Goal: Task Accomplishment & Management: Manage account settings

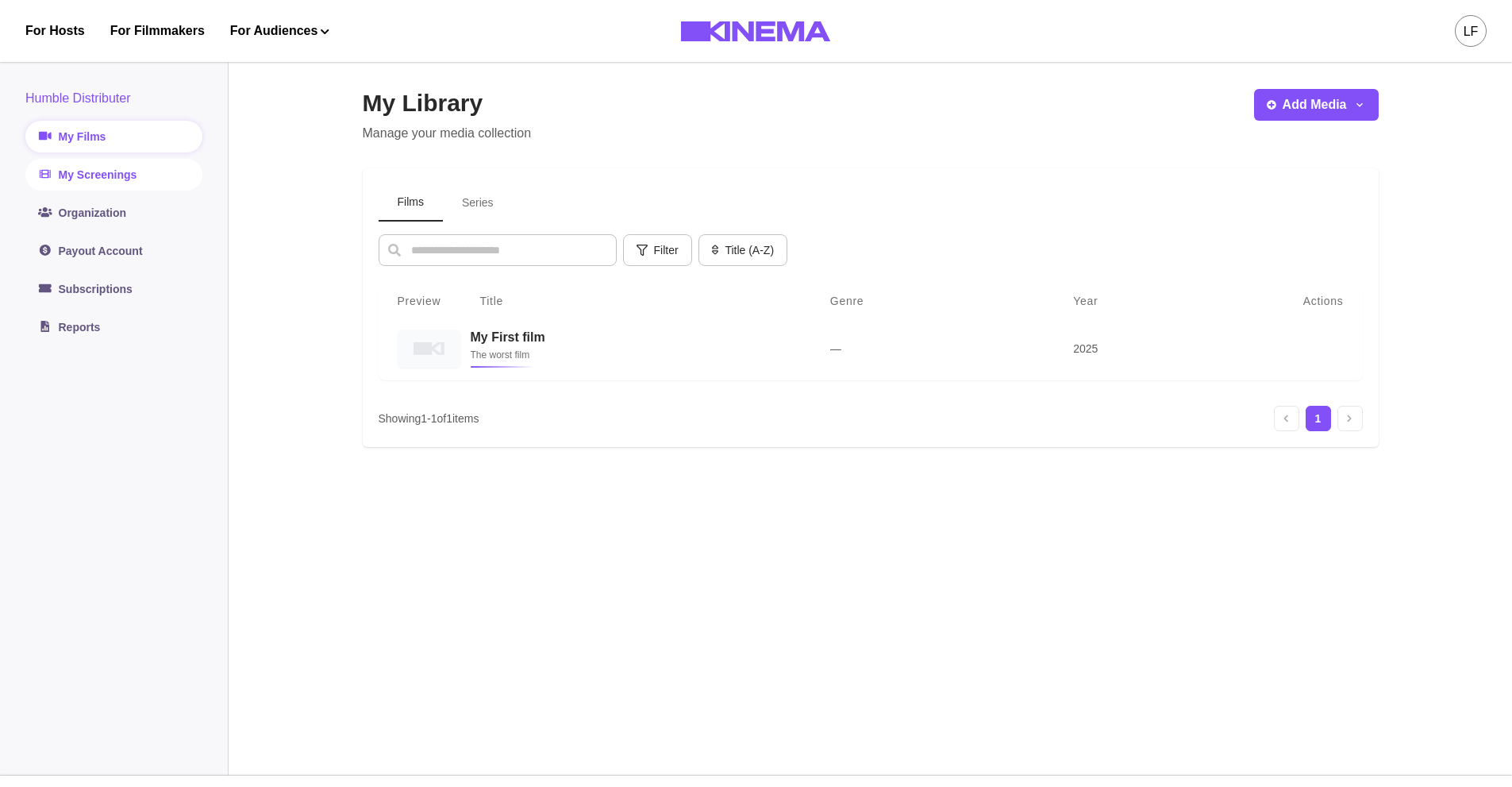
click at [142, 183] on link "My Screenings" at bounding box center [114, 175] width 177 height 32
click at [100, 178] on link "My Screenings" at bounding box center [114, 175] width 177 height 32
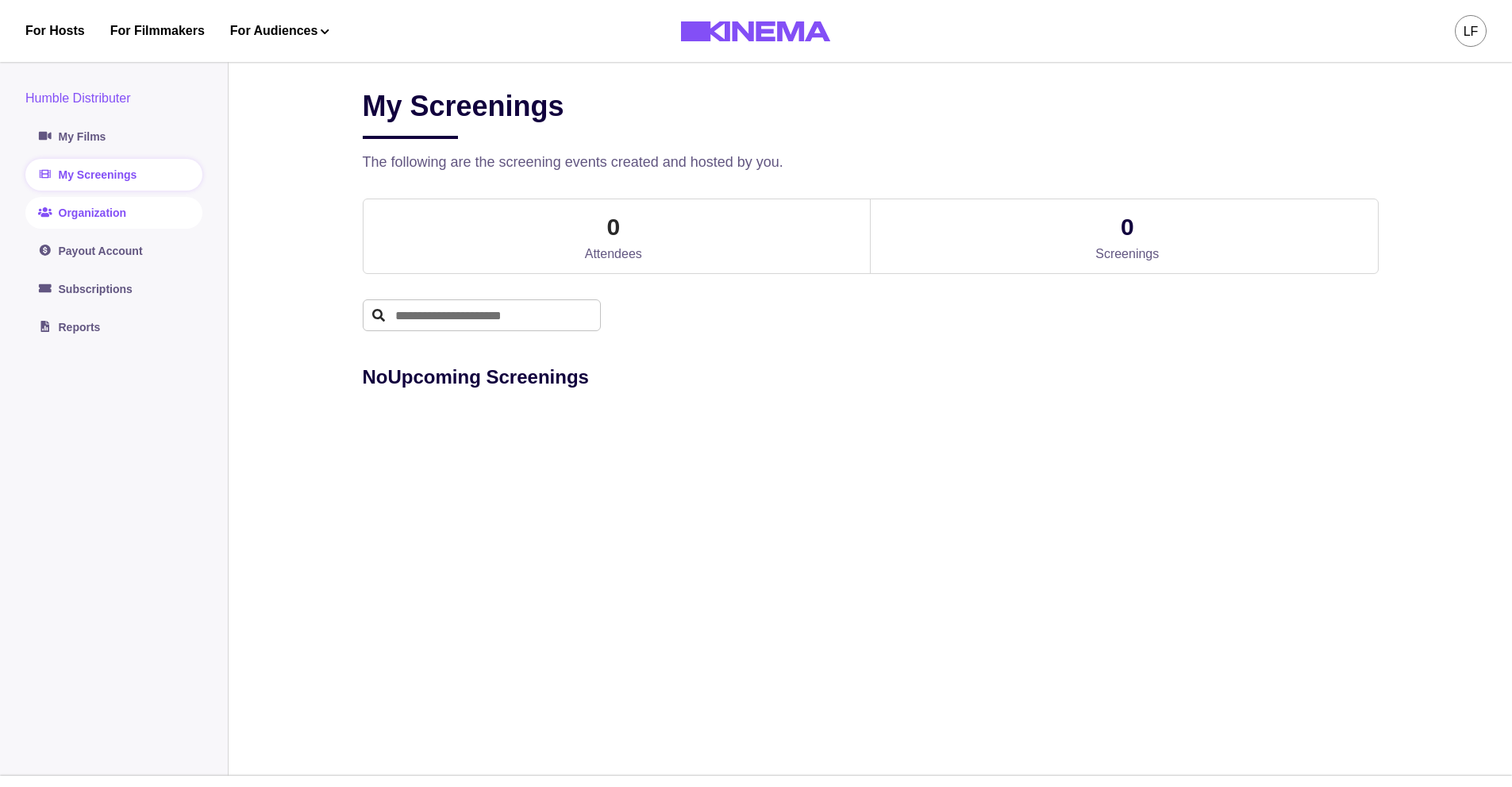
click at [113, 220] on link "Organization" at bounding box center [114, 213] width 177 height 32
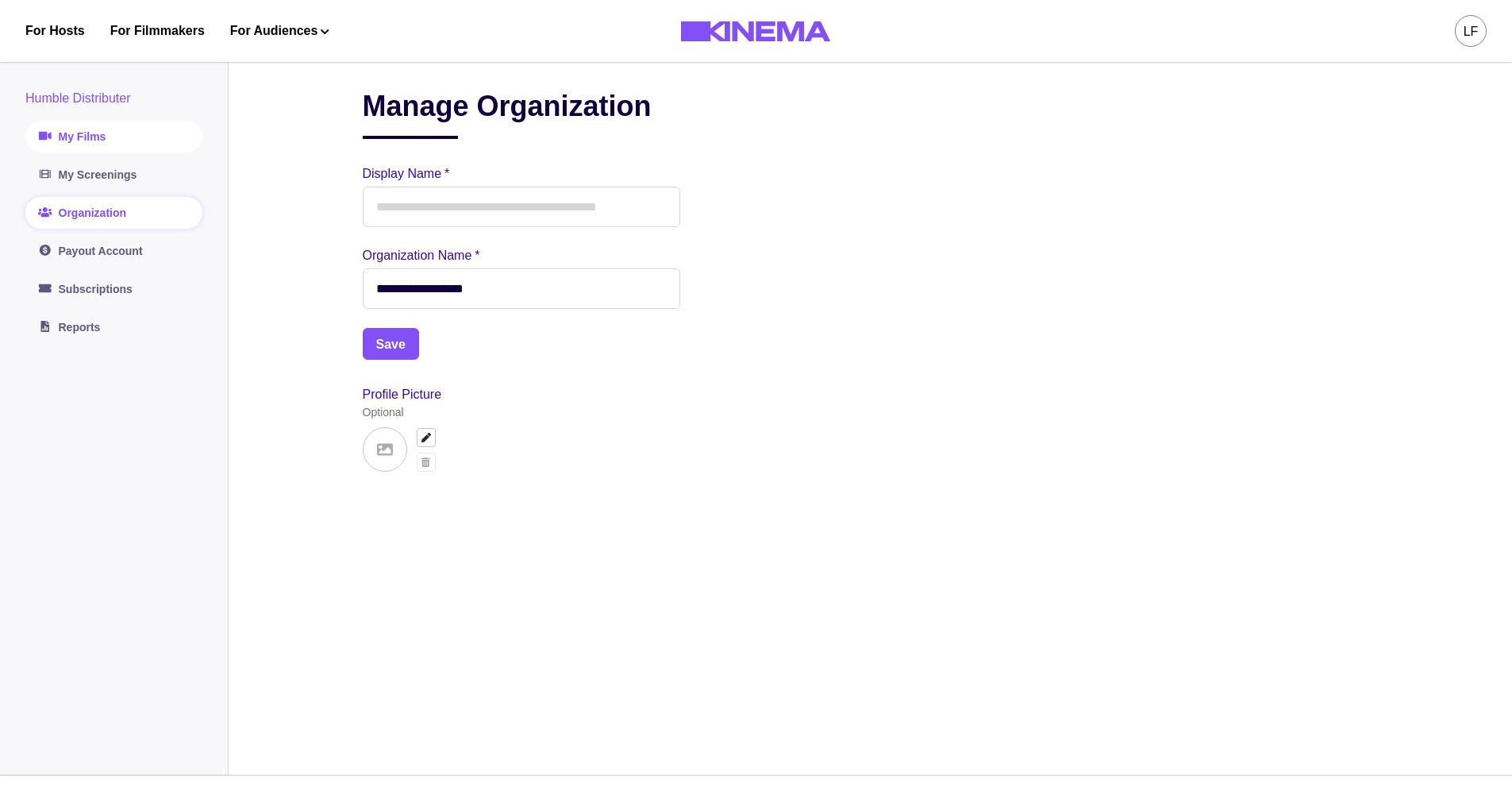
click at [99, 144] on link "My Films" at bounding box center [114, 137] width 177 height 32
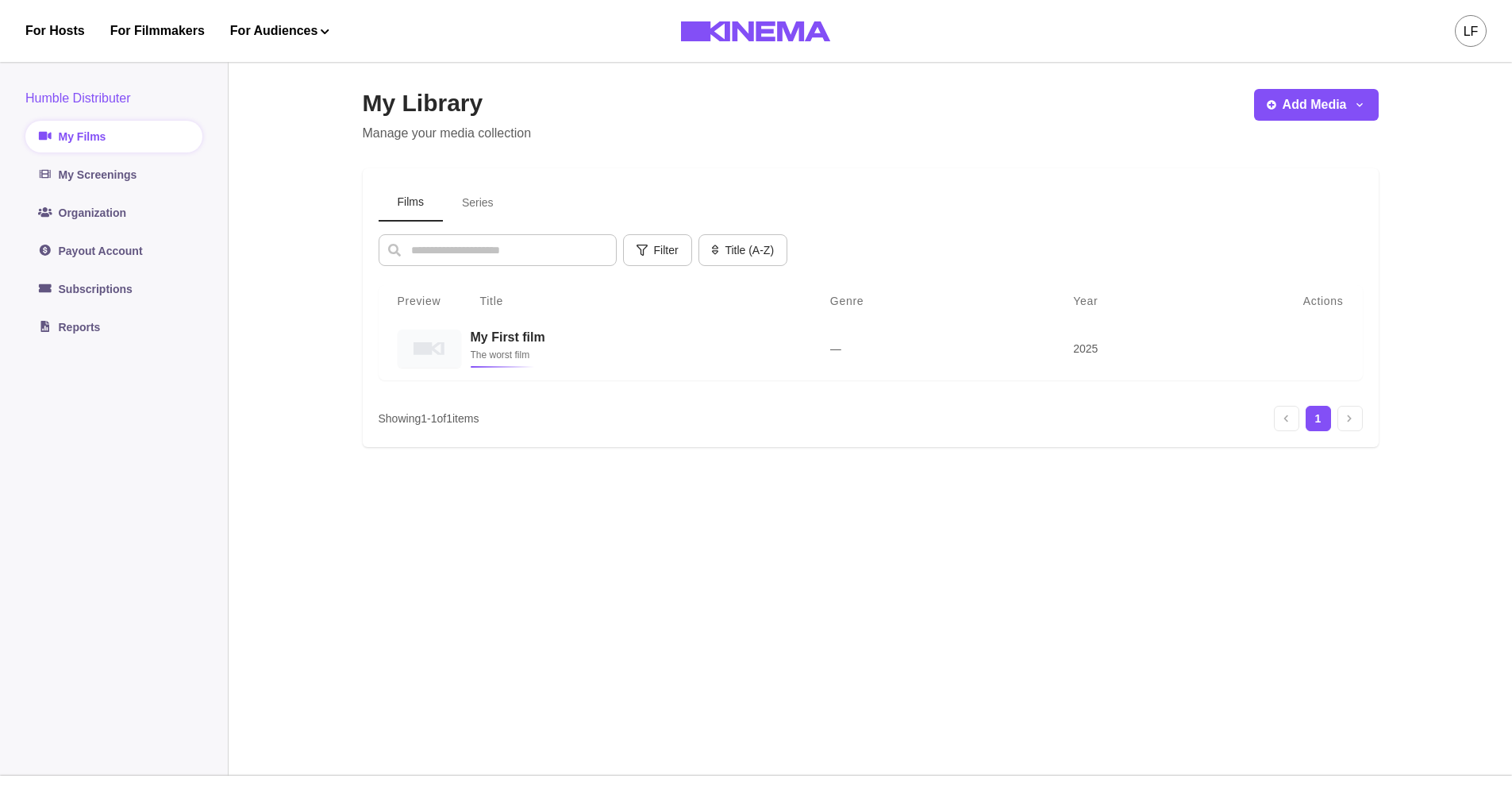
click at [1477, 20] on div "LF" at bounding box center [1471, 31] width 32 height 32
click at [1364, 172] on div "Logout" at bounding box center [1387, 180] width 173 height 45
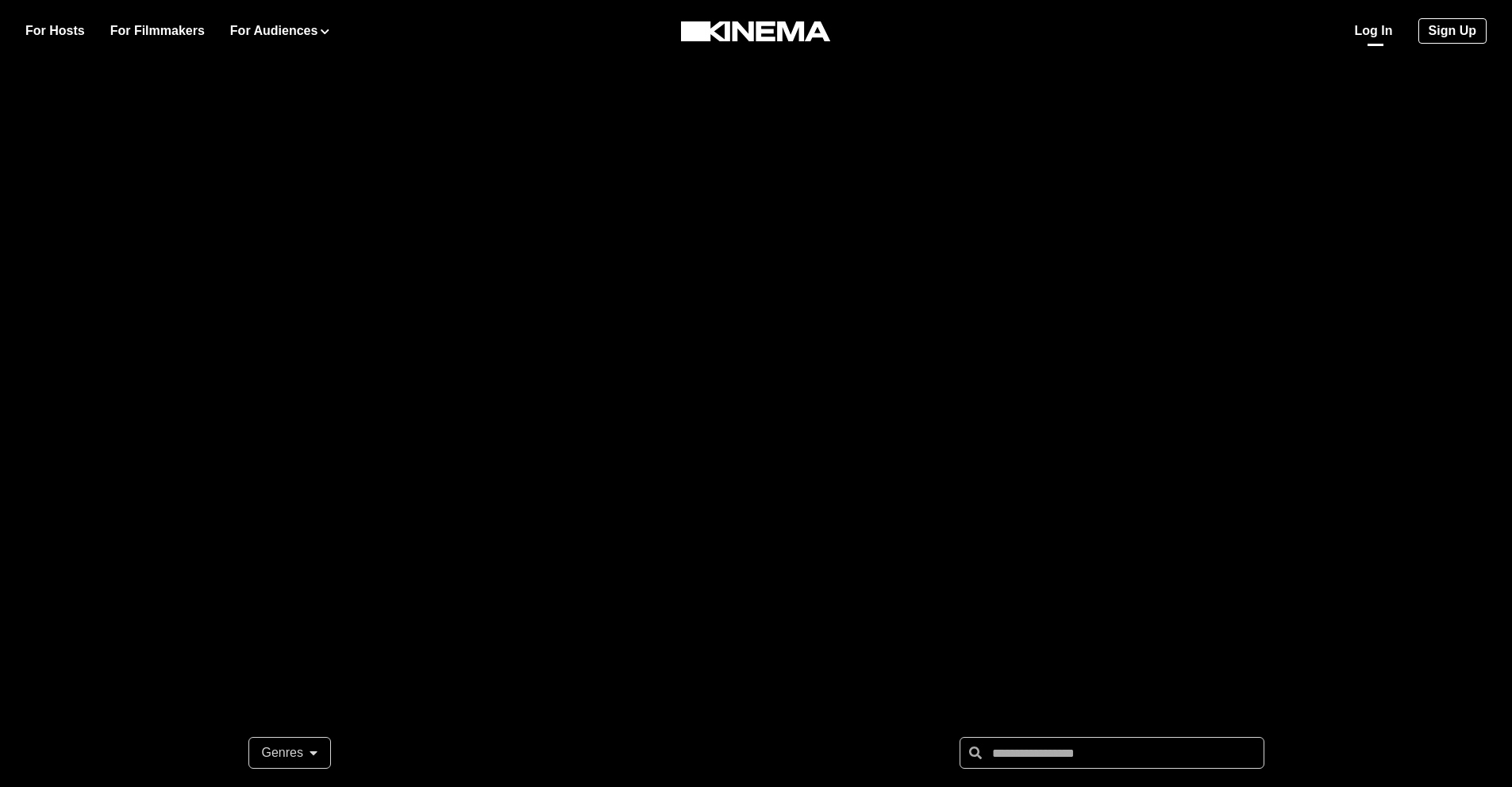
click at [1380, 35] on link "Log In" at bounding box center [1374, 30] width 38 height 19
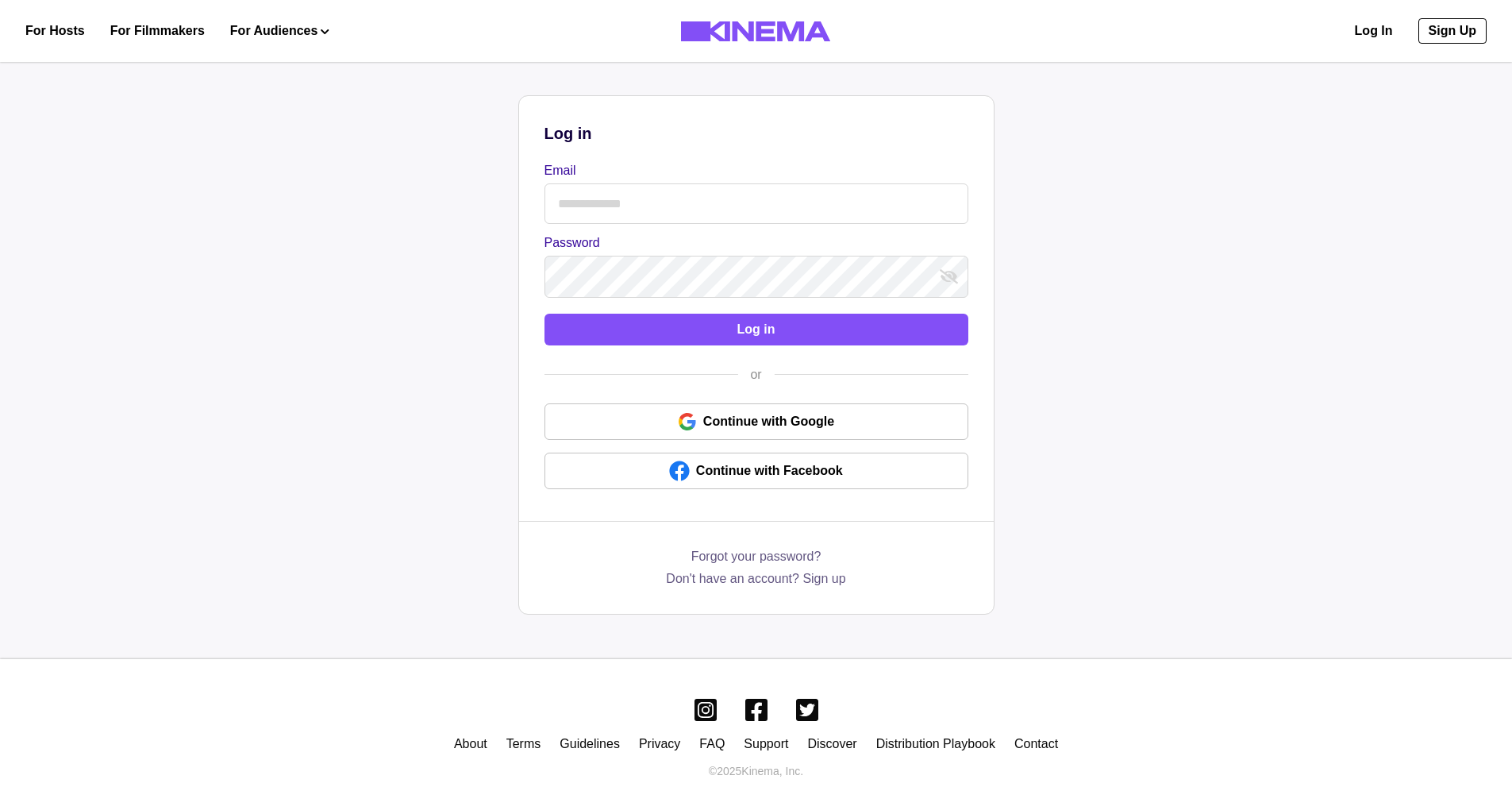
click at [641, 209] on input "Email" at bounding box center [756, 204] width 424 height 41
type input "**********"
click at [684, 343] on button "Log in" at bounding box center [756, 329] width 424 height 32
